Goal: Information Seeking & Learning: Understand process/instructions

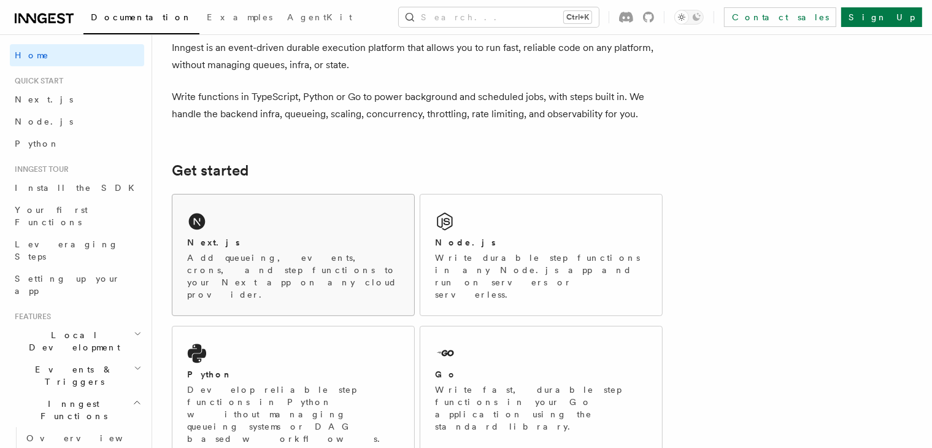
click at [326, 271] on p "Add queueing, events, crons, and step functions to your Next app on any cloud p…" at bounding box center [293, 276] width 212 height 49
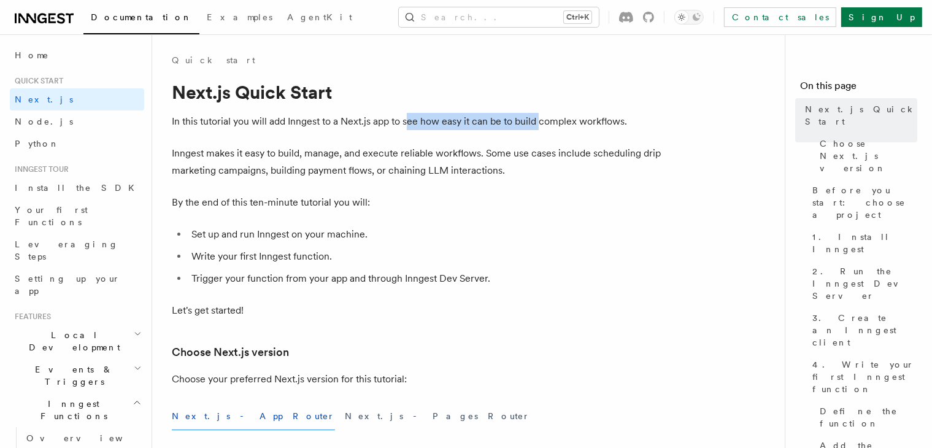
drag, startPoint x: 416, startPoint y: 119, endPoint x: 544, endPoint y: 121, distance: 128.2
click at [540, 123] on p "In this tutorial you will add Inngest to a Next.js app to see how easy it can b…" at bounding box center [417, 121] width 491 height 17
click at [545, 121] on p "In this tutorial you will add Inngest to a Next.js app to see how easy it can b…" at bounding box center [417, 121] width 491 height 17
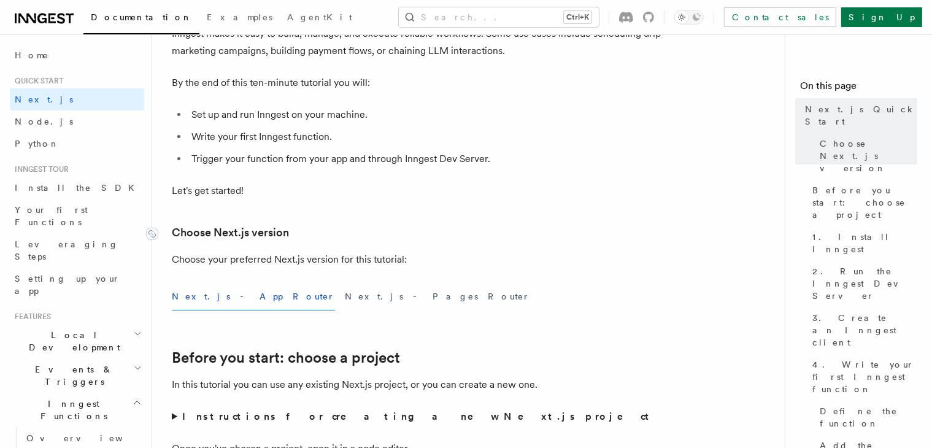
scroll to position [123, 0]
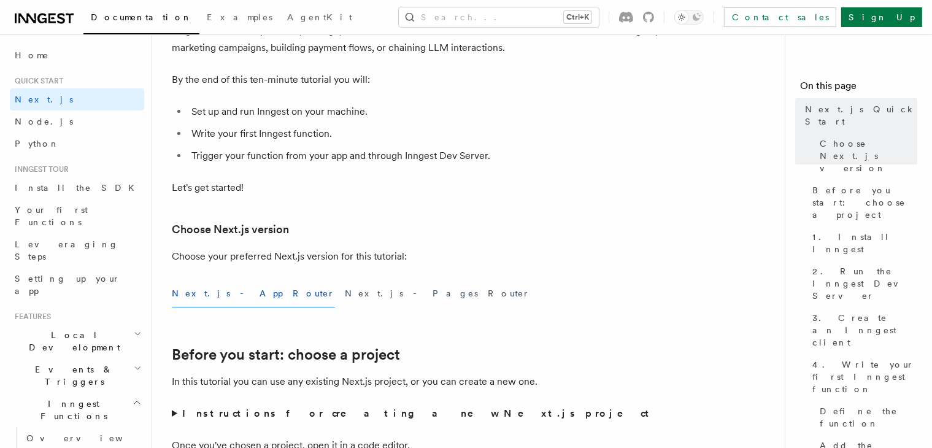
click at [227, 295] on button "Next.js - App Router" at bounding box center [253, 294] width 163 height 28
click at [231, 293] on button "Next.js - App Router" at bounding box center [253, 294] width 163 height 28
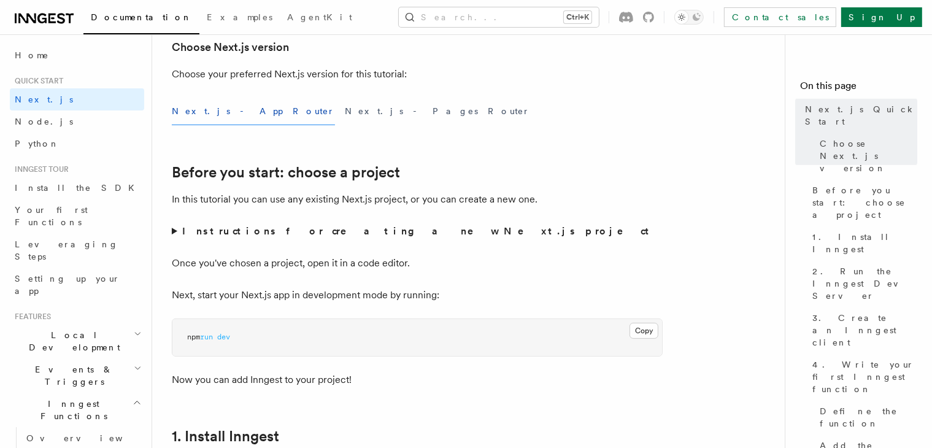
scroll to position [307, 0]
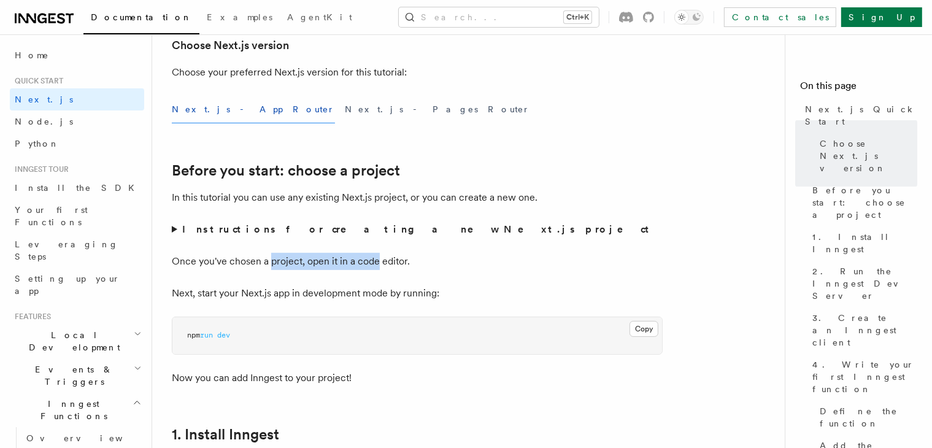
drag, startPoint x: 271, startPoint y: 263, endPoint x: 377, endPoint y: 261, distance: 105.5
click at [377, 261] on p "Once you've chosen a project, open it in a code editor." at bounding box center [417, 261] width 491 height 17
drag, startPoint x: 304, startPoint y: 261, endPoint x: 375, endPoint y: 261, distance: 71.2
click at [374, 261] on p "Once you've chosen a project, open it in a code editor." at bounding box center [417, 261] width 491 height 17
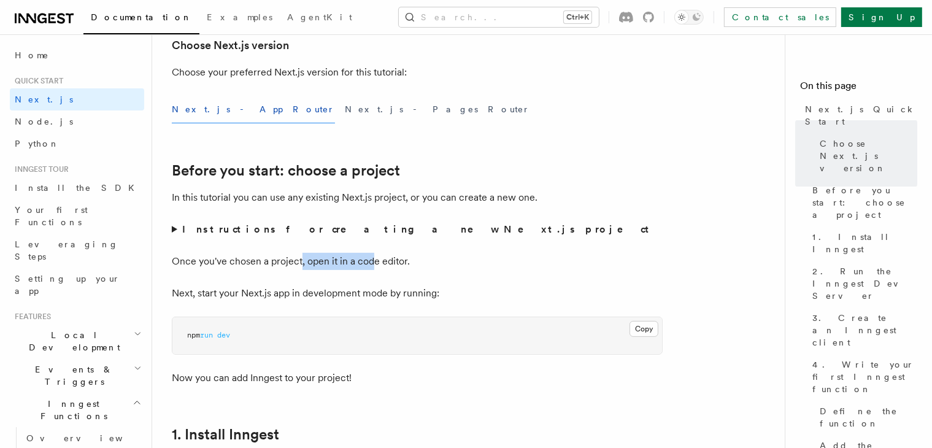
click at [375, 261] on p "Once you've chosen a project, open it in a code editor." at bounding box center [417, 261] width 491 height 17
click at [385, 257] on p "Once you've chosen a project, open it in a code editor." at bounding box center [417, 261] width 491 height 17
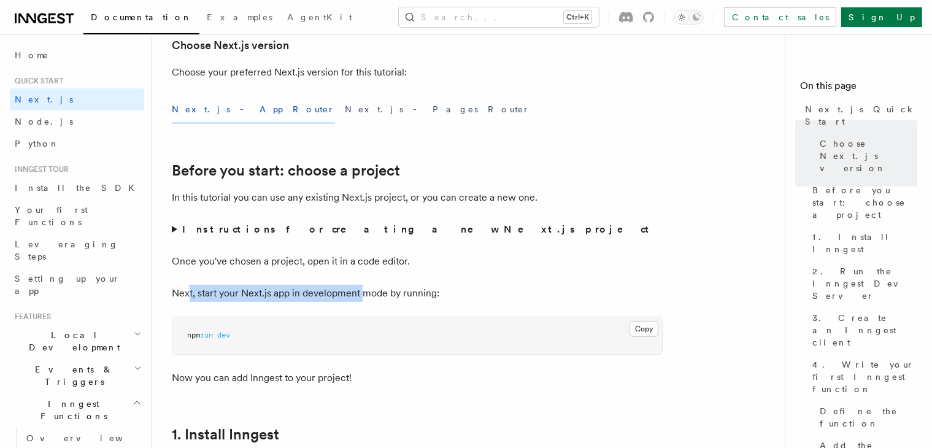
drag, startPoint x: 214, startPoint y: 293, endPoint x: 361, endPoint y: 291, distance: 146.6
click at [361, 291] on p "Next, start your Next.js app in development mode by running:" at bounding box center [417, 293] width 491 height 17
click at [263, 290] on p "Next, start your Next.js app in development mode by running:" at bounding box center [417, 293] width 491 height 17
drag, startPoint x: 234, startPoint y: 292, endPoint x: 366, endPoint y: 296, distance: 131.9
click at [366, 296] on p "Next, start your Next.js app in development mode by running:" at bounding box center [417, 293] width 491 height 17
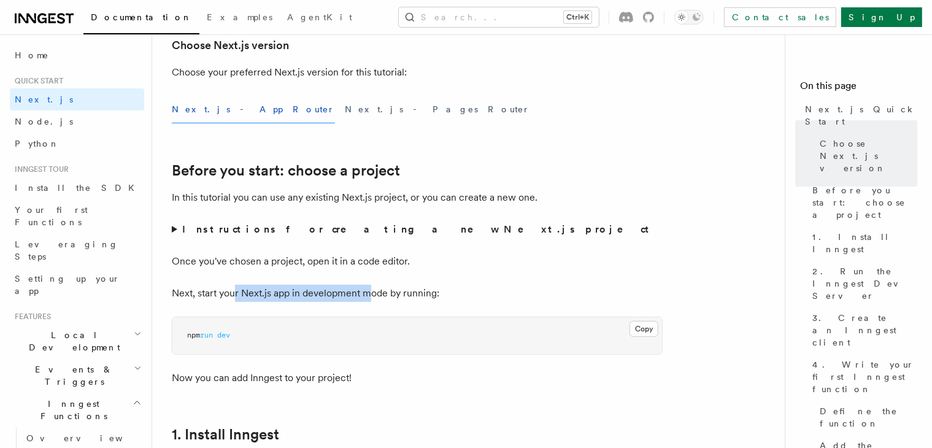
click at [347, 295] on p "Next, start your Next.js app in development mode by running:" at bounding box center [417, 293] width 491 height 17
drag, startPoint x: 334, startPoint y: 295, endPoint x: 393, endPoint y: 293, distance: 58.9
click at [393, 293] on p "Next, start your Next.js app in development mode by running:" at bounding box center [417, 293] width 491 height 17
click at [396, 293] on p "Next, start your Next.js app in development mode by running:" at bounding box center [417, 293] width 491 height 17
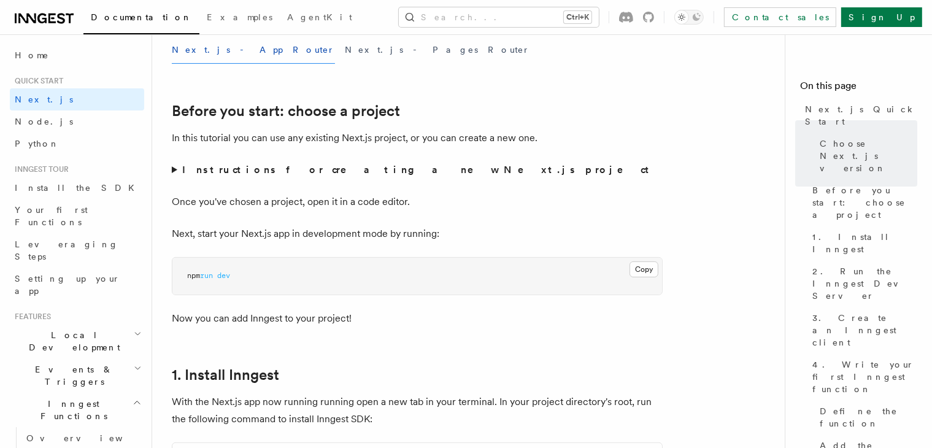
scroll to position [368, 0]
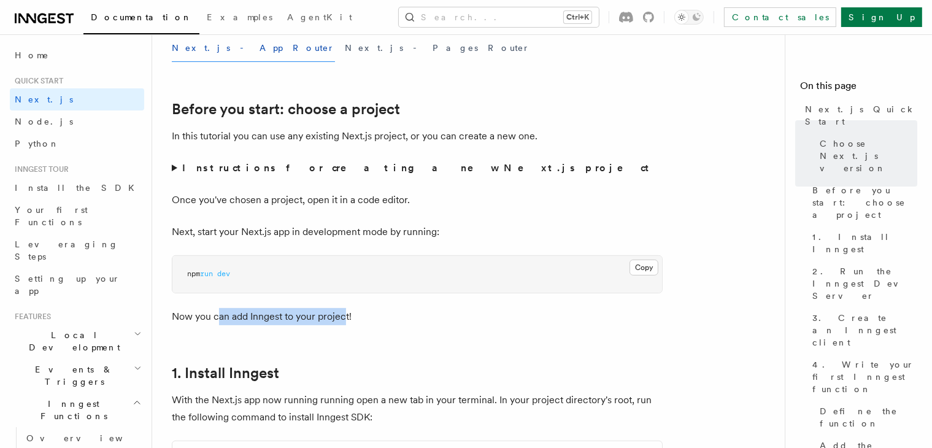
drag, startPoint x: 253, startPoint y: 317, endPoint x: 344, endPoint y: 317, distance: 91.4
click at [344, 317] on p "Now you can add Inngest to your project!" at bounding box center [417, 316] width 491 height 17
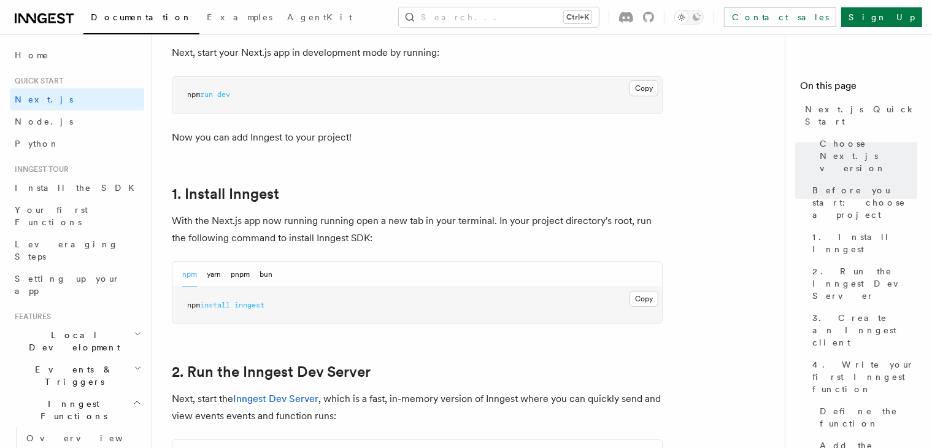
scroll to position [552, 0]
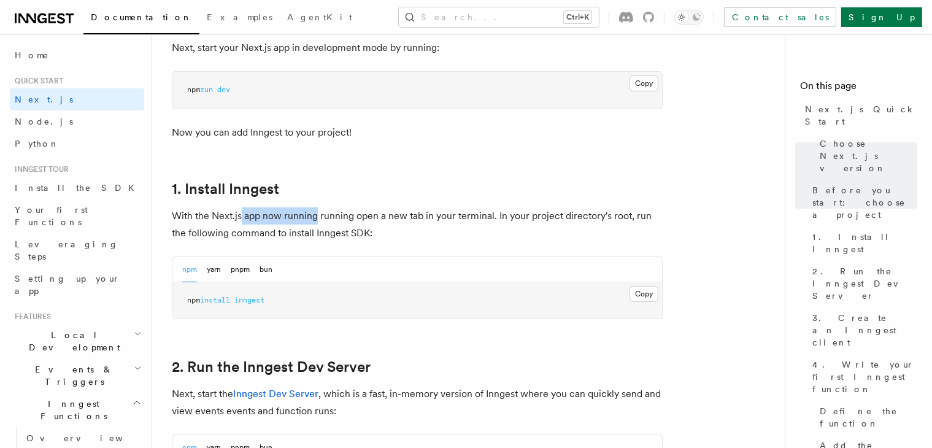
drag, startPoint x: 245, startPoint y: 217, endPoint x: 319, endPoint y: 218, distance: 74.2
click at [317, 219] on p "With the Next.js app now running running open a new tab in your terminal. In yo…" at bounding box center [417, 224] width 491 height 34
click at [642, 293] on button "Copy Copied" at bounding box center [643, 294] width 29 height 16
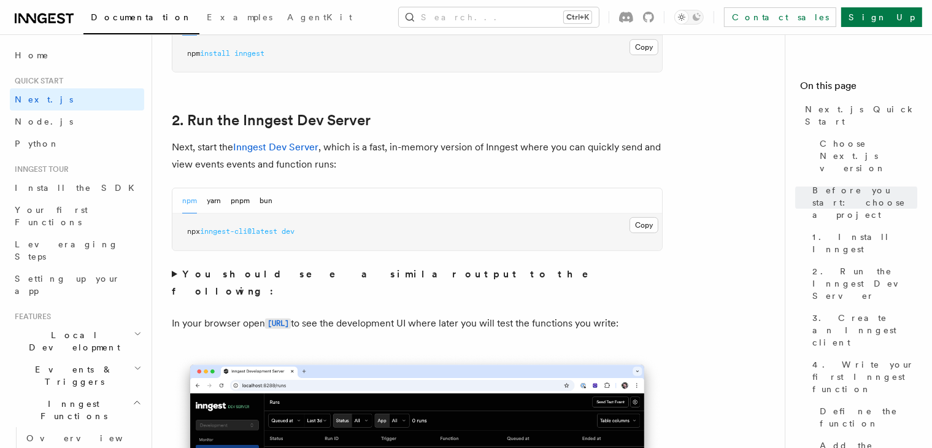
scroll to position [797, 0]
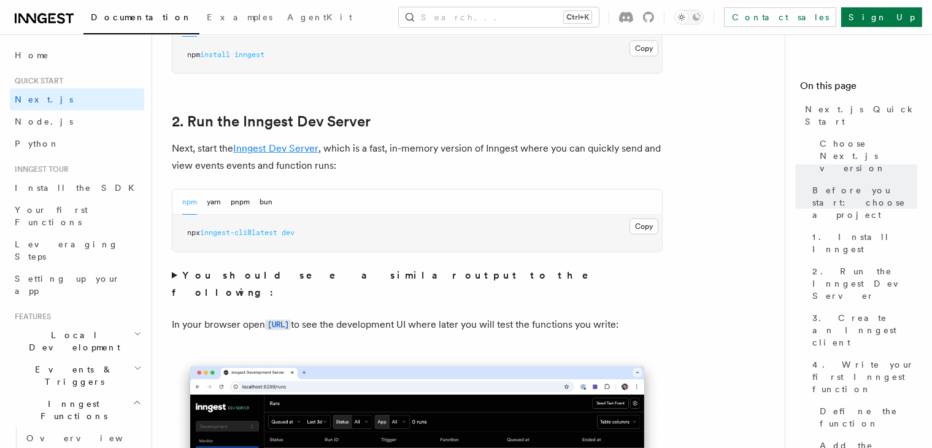
click at [297, 145] on link "Inngest Dev Server" at bounding box center [275, 148] width 85 height 12
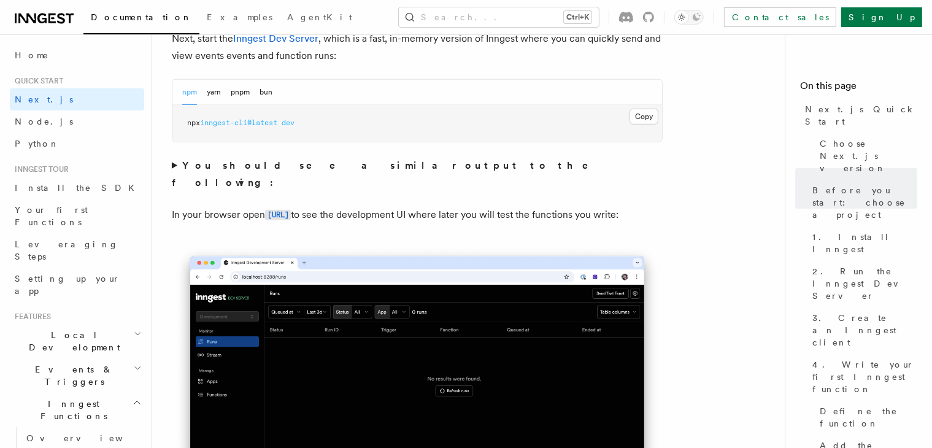
scroll to position [920, 0]
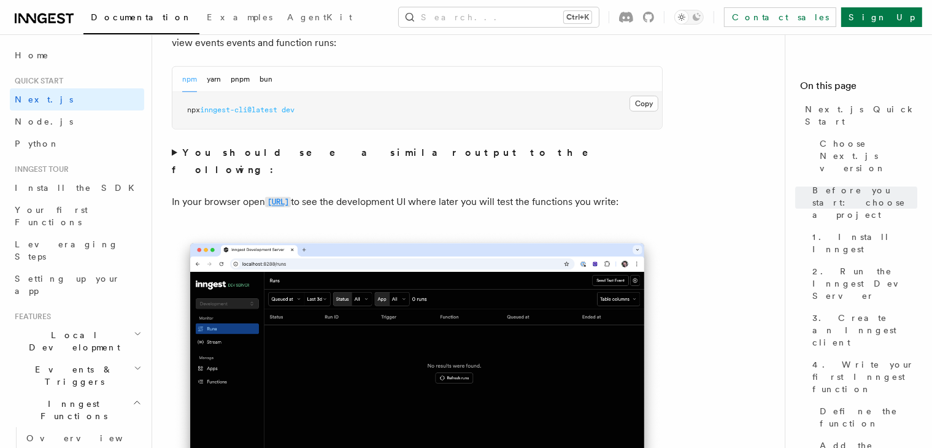
click at [291, 196] on link "http://localhost:8288" at bounding box center [278, 202] width 26 height 12
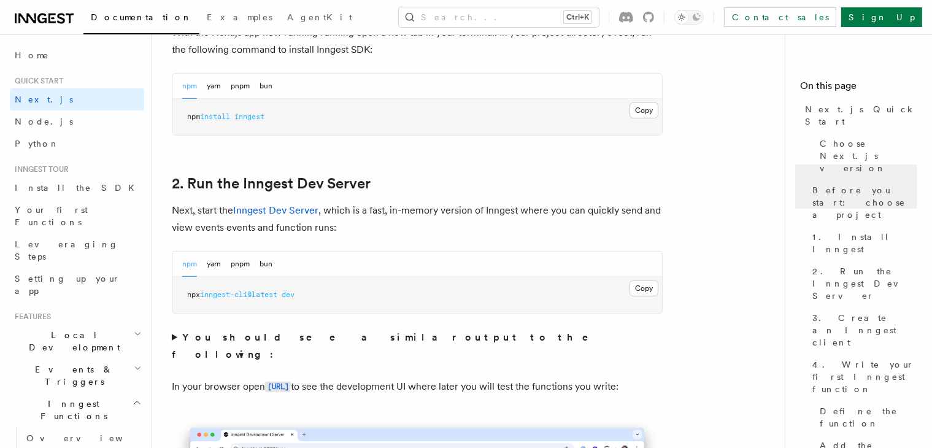
scroll to position [736, 0]
click at [639, 286] on button "Copy Copied" at bounding box center [643, 288] width 29 height 16
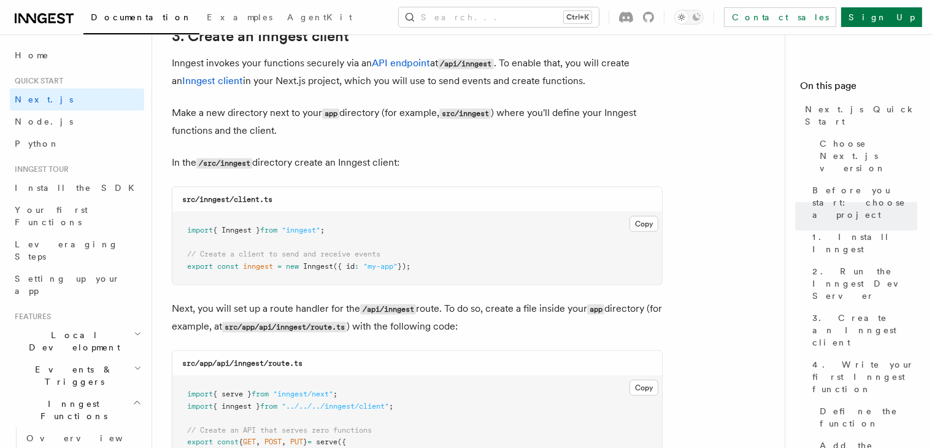
scroll to position [1472, 0]
click at [634, 217] on button "Copy Copied" at bounding box center [643, 222] width 29 height 16
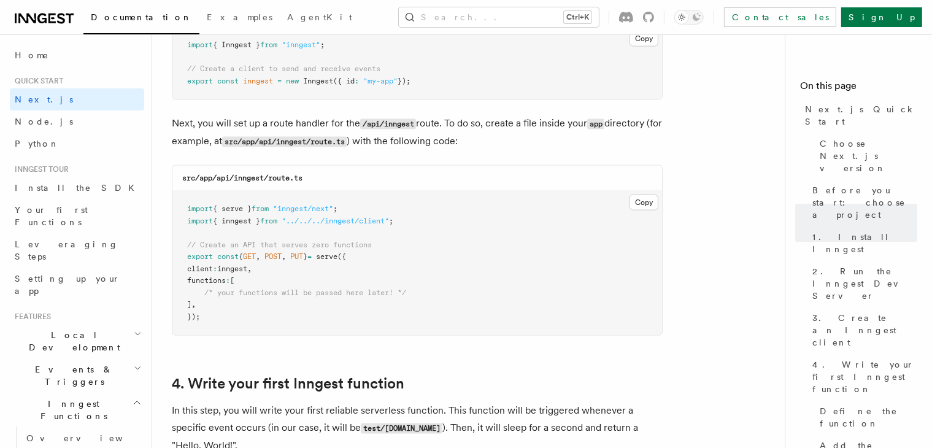
scroll to position [1656, 0]
click at [643, 203] on button "Copy Copied" at bounding box center [643, 202] width 29 height 16
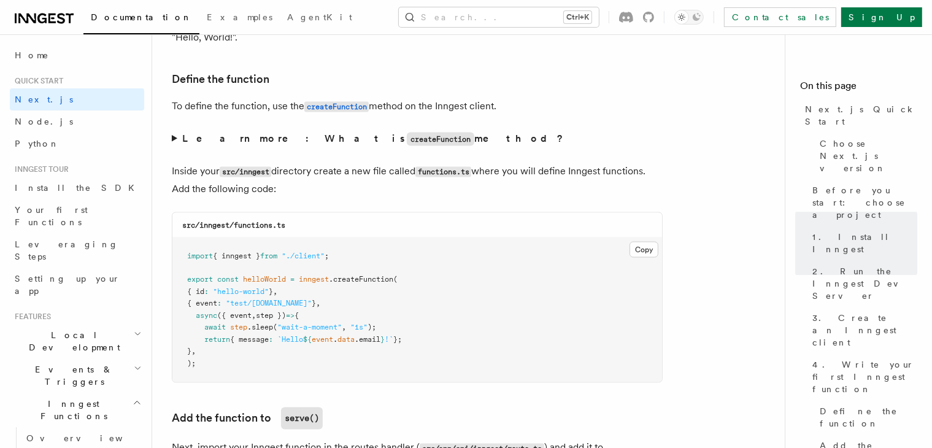
scroll to position [2086, 0]
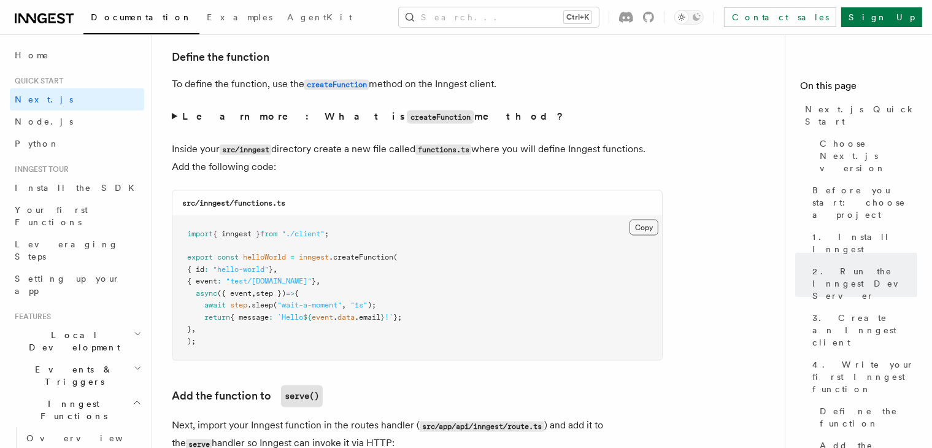
click at [643, 229] on button "Copy Copied" at bounding box center [643, 228] width 29 height 16
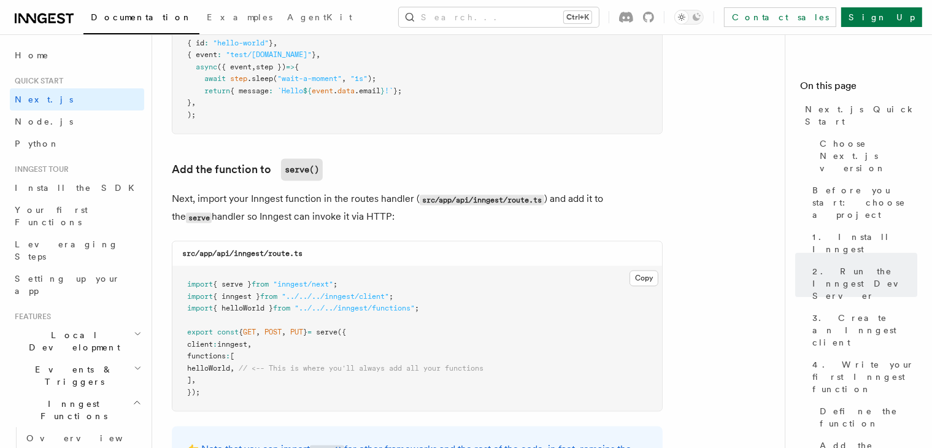
scroll to position [2331, 0]
